Goal: Task Accomplishment & Management: Use online tool/utility

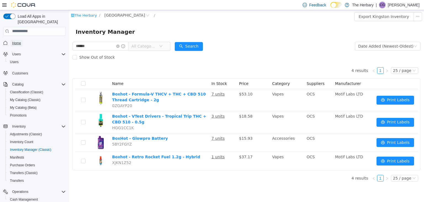
click at [23, 40] on link "Home" at bounding box center [16, 43] width 13 height 7
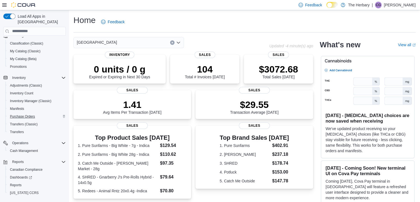
scroll to position [54, 0]
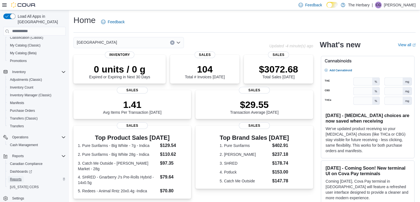
click at [15, 177] on span "Reports" at bounding box center [16, 179] width 12 height 4
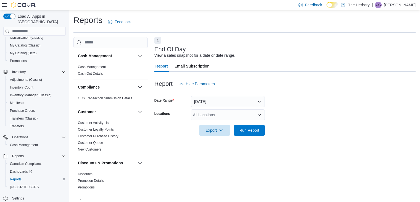
scroll to position [2, 0]
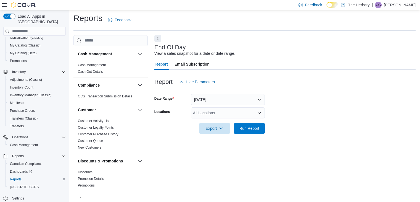
click at [206, 109] on div "All Locations" at bounding box center [228, 112] width 74 height 11
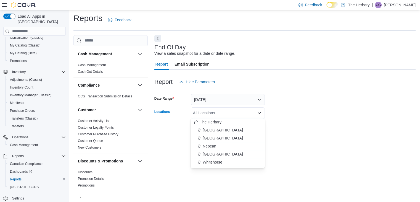
click at [209, 127] on span "[GEOGRAPHIC_DATA]" at bounding box center [223, 130] width 40 height 6
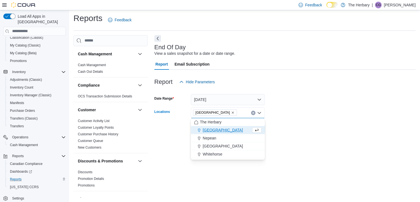
click at [304, 122] on div at bounding box center [284, 120] width 261 height 4
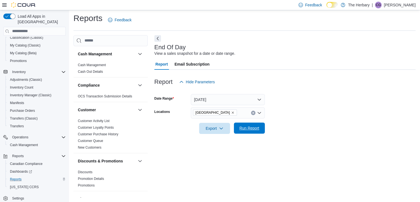
click at [252, 127] on span "Run Report" at bounding box center [249, 128] width 20 height 6
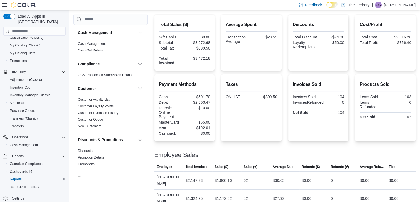
scroll to position [137, 0]
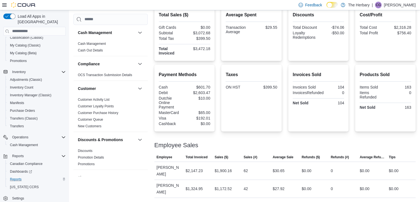
click at [286, 143] on div "Employee Sales" at bounding box center [284, 145] width 261 height 7
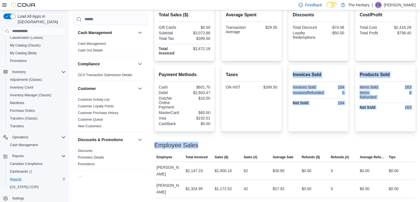
drag, startPoint x: 251, startPoint y: 132, endPoint x: 276, endPoint y: 150, distance: 31.6
click at [276, 150] on div "Total Sales ($) Gift Cards $0.00 Subtotal $3,072.68 Total Tax $399.50 Total Inv…" at bounding box center [284, 101] width 261 height 192
click at [155, 134] on div "Total Sales ($) Gift Cards $0.00 Subtotal $3,072.68 Total Tax $399.50 Total Inv…" at bounding box center [284, 101] width 261 height 192
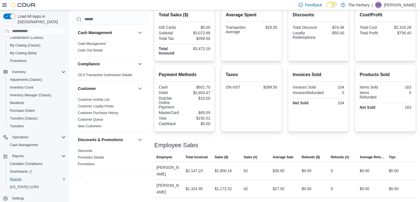
click at [244, 138] on div at bounding box center [284, 138] width 261 height 7
click at [298, 142] on div "Employee Sales" at bounding box center [284, 145] width 261 height 7
drag, startPoint x: 154, startPoint y: 143, endPoint x: 194, endPoint y: 142, distance: 40.3
click at [194, 142] on div "Cash Management Cash Management Cash Out Details Compliance OCS Transaction Sub…" at bounding box center [244, 49] width 342 height 298
click at [209, 144] on div "Employee Sales" at bounding box center [284, 145] width 261 height 7
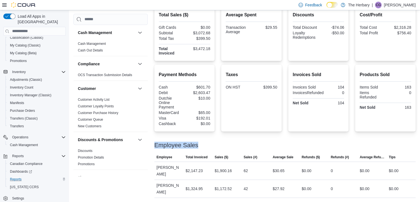
drag, startPoint x: 203, startPoint y: 144, endPoint x: 151, endPoint y: 144, distance: 52.7
click at [151, 144] on div "Cash Management Cash Management Cash Out Details Compliance OCS Transaction Sub…" at bounding box center [244, 49] width 342 height 298
click at [212, 142] on div "Employee Sales" at bounding box center [284, 145] width 261 height 7
click at [227, 144] on div "Employee Sales" at bounding box center [284, 145] width 261 height 7
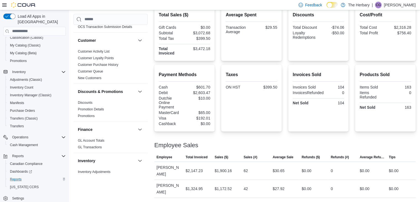
scroll to position [0, 0]
